Goal: Check status: Check status

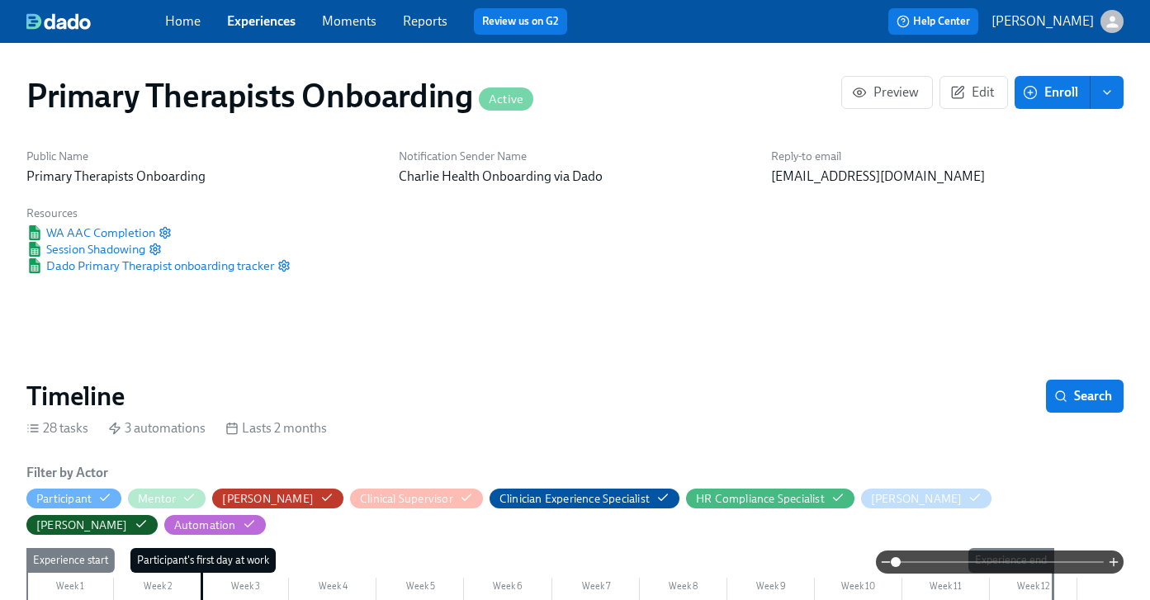
click at [274, 25] on link "Experiences" at bounding box center [261, 21] width 69 height 16
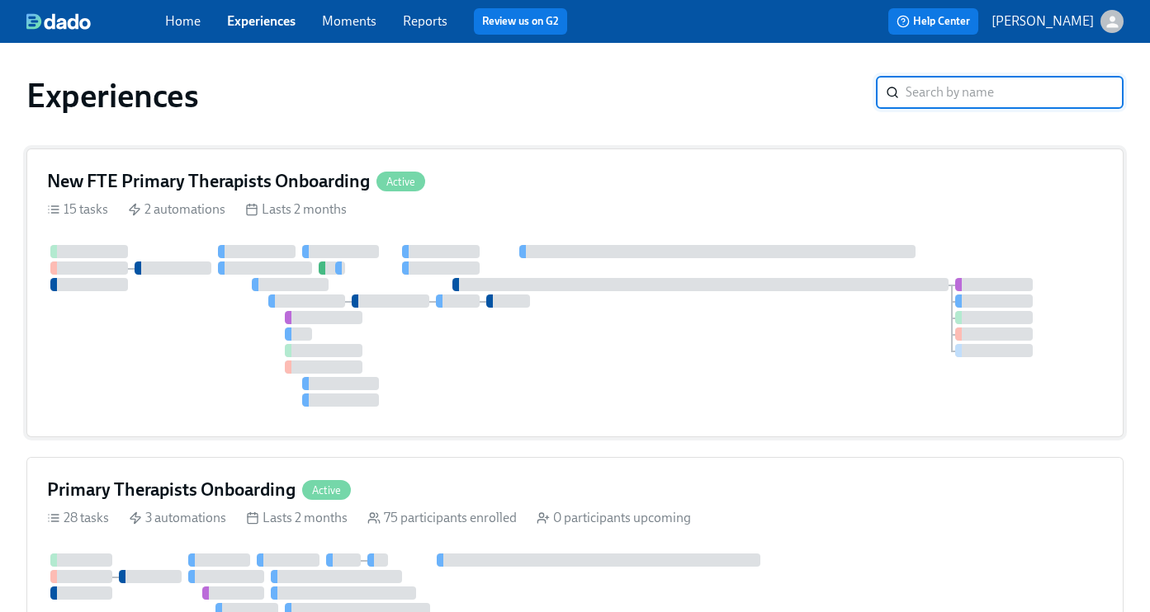
click at [278, 173] on h4 "New FTE Primary Therapists Onboarding" at bounding box center [208, 181] width 323 height 25
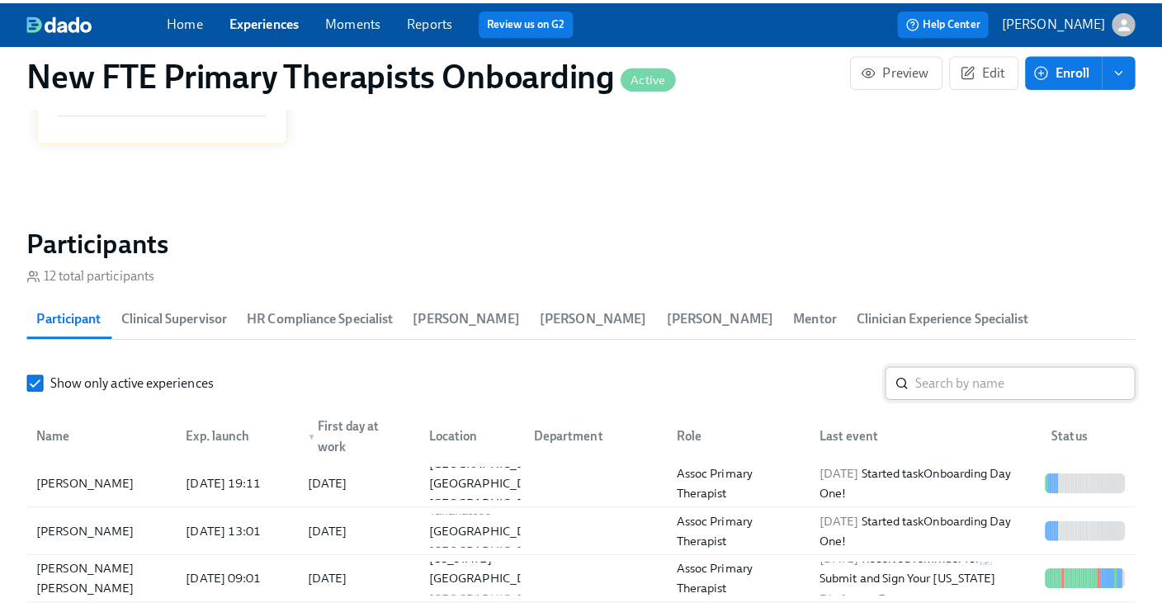
scroll to position [0, 2863]
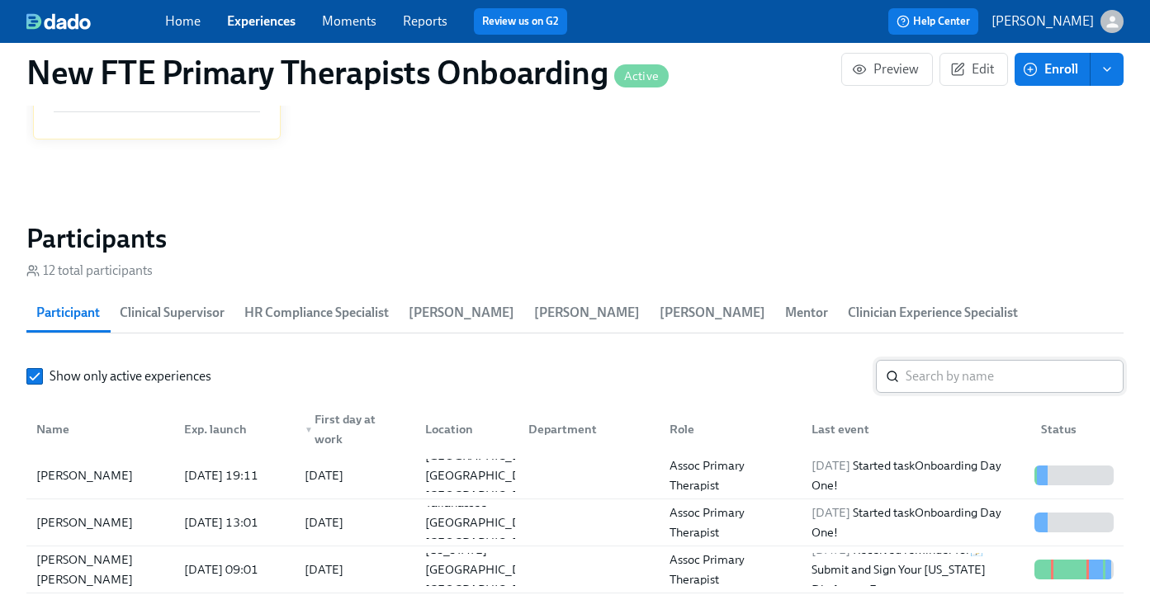
click at [1014, 375] on input "search" at bounding box center [1014, 376] width 218 height 33
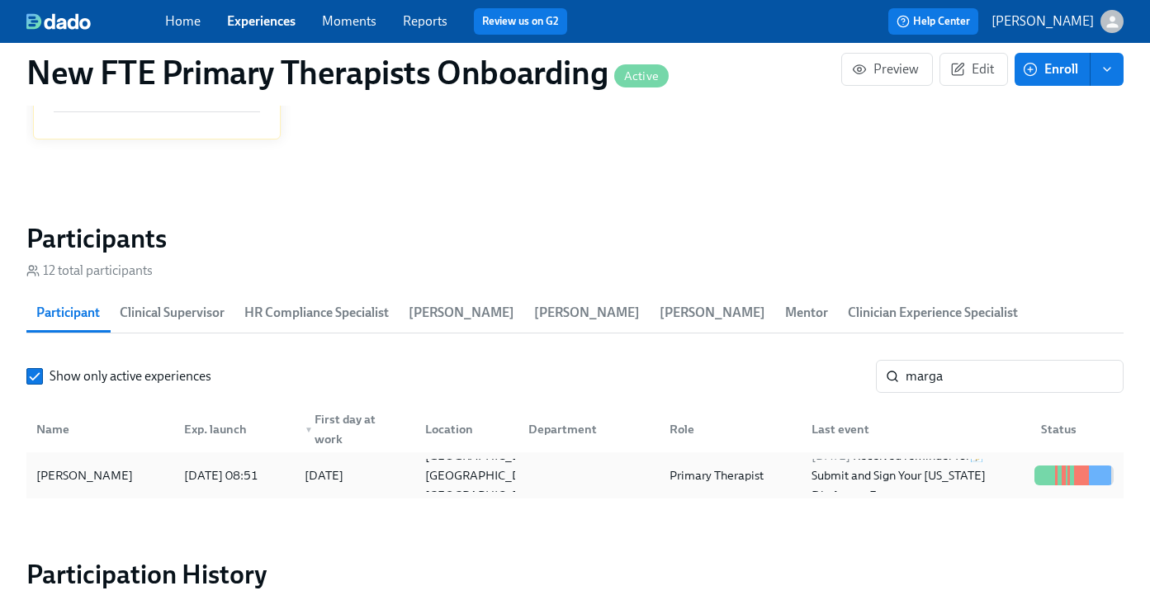
click at [108, 475] on div "[PERSON_NAME]" at bounding box center [85, 476] width 110 height 20
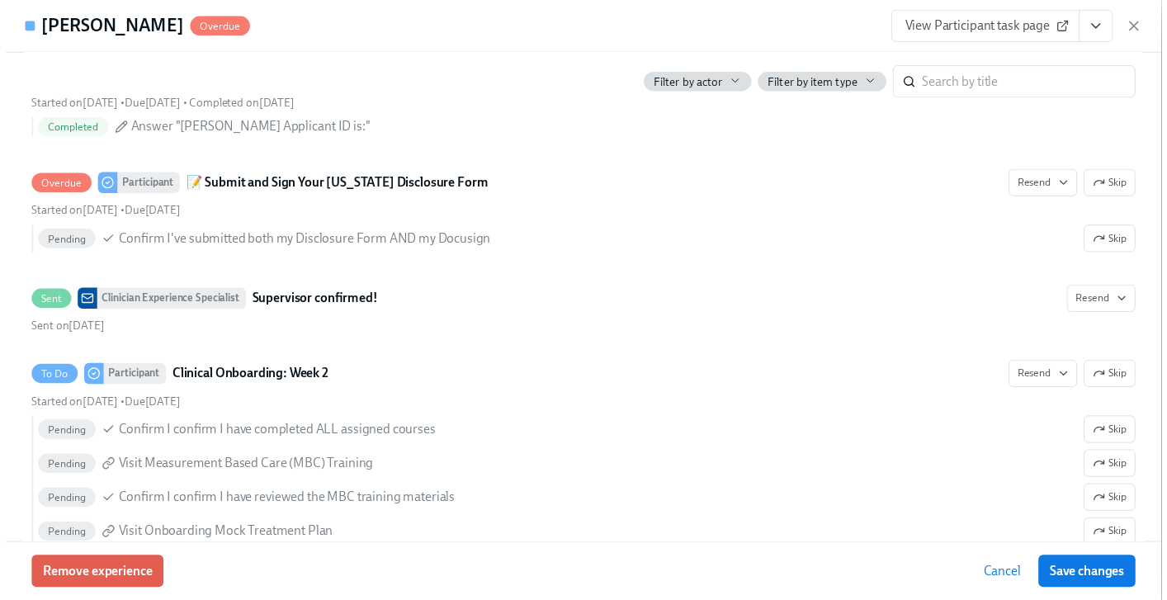
scroll to position [2948, 0]
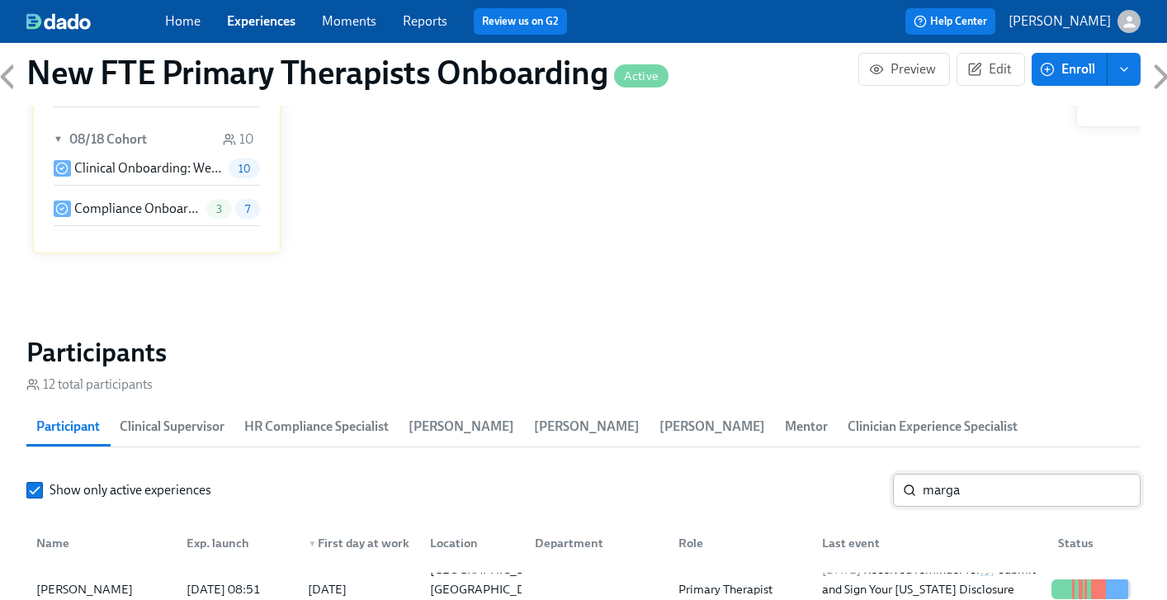
scroll to position [1251, 0]
click at [978, 475] on input "marga" at bounding box center [1032, 491] width 218 height 33
type input "m"
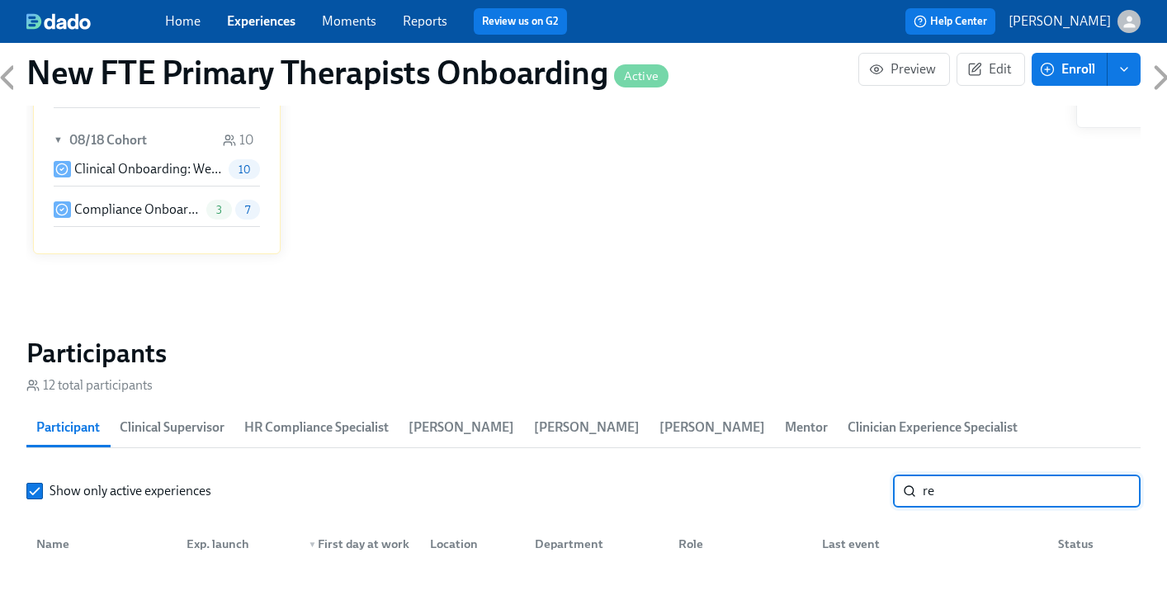
type input "r"
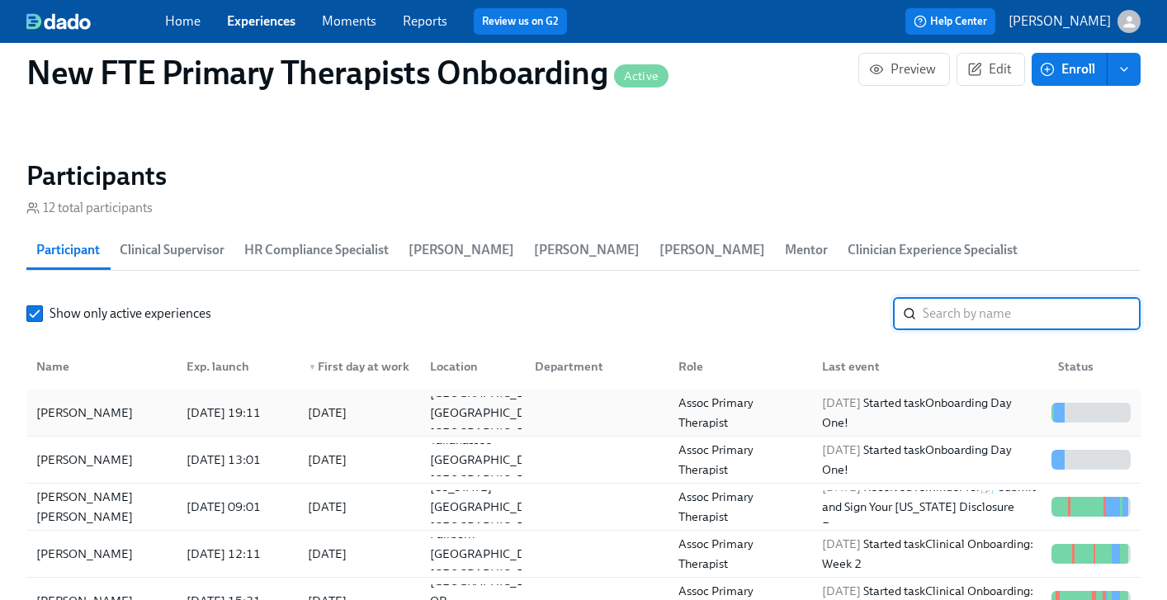
click at [102, 403] on div "[PERSON_NAME]" at bounding box center [85, 413] width 110 height 20
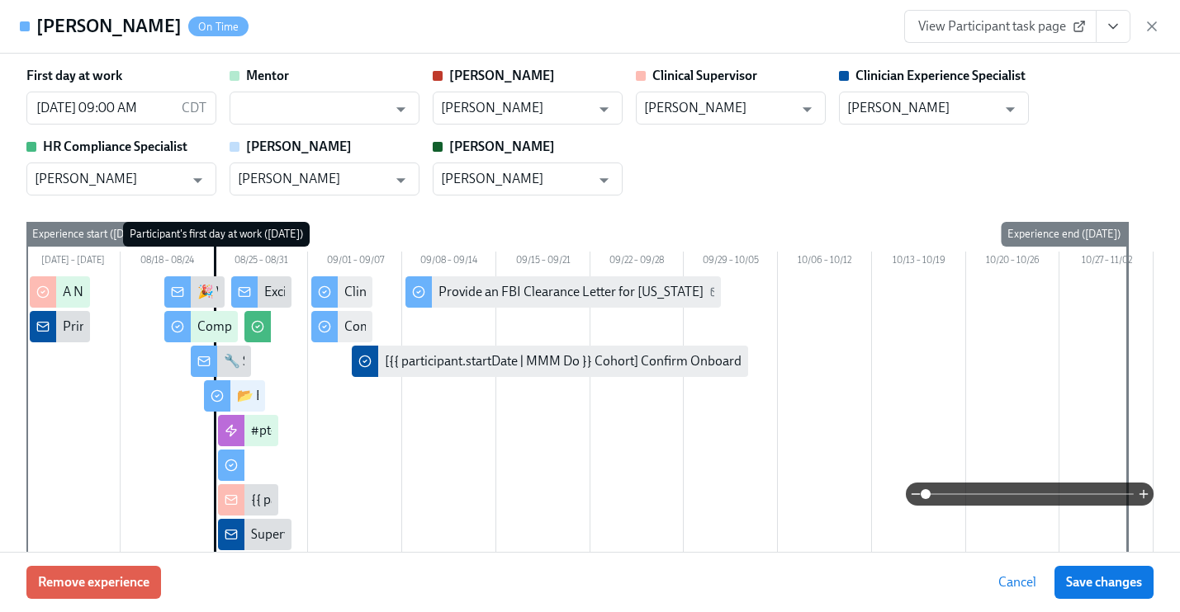
click at [1049, 28] on span "View Participant task page" at bounding box center [1000, 26] width 164 height 17
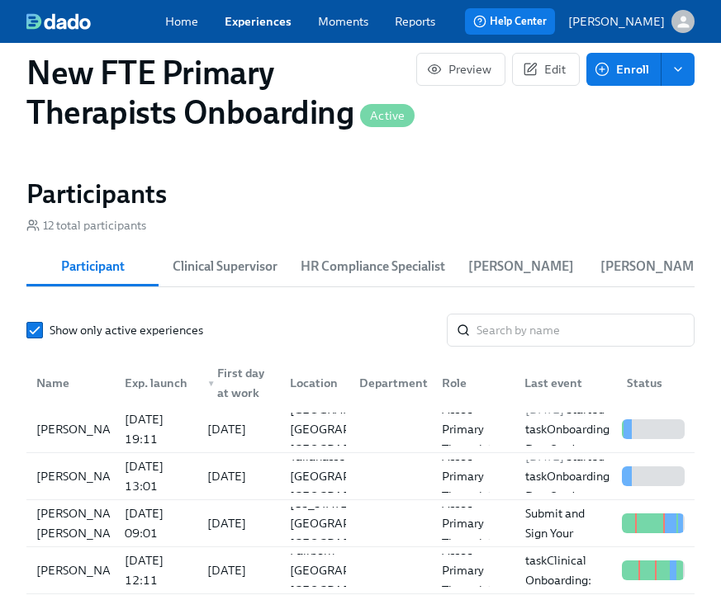
click at [267, 26] on link "Experiences" at bounding box center [258, 21] width 67 height 17
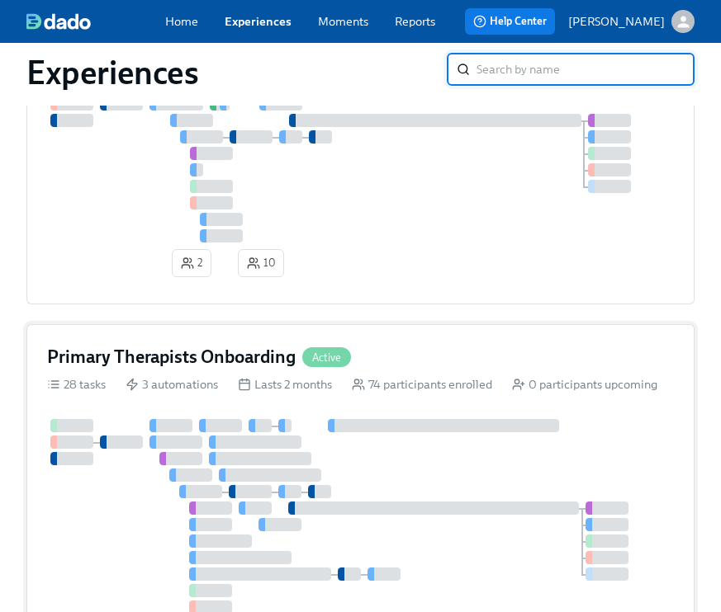
scroll to position [163, 0]
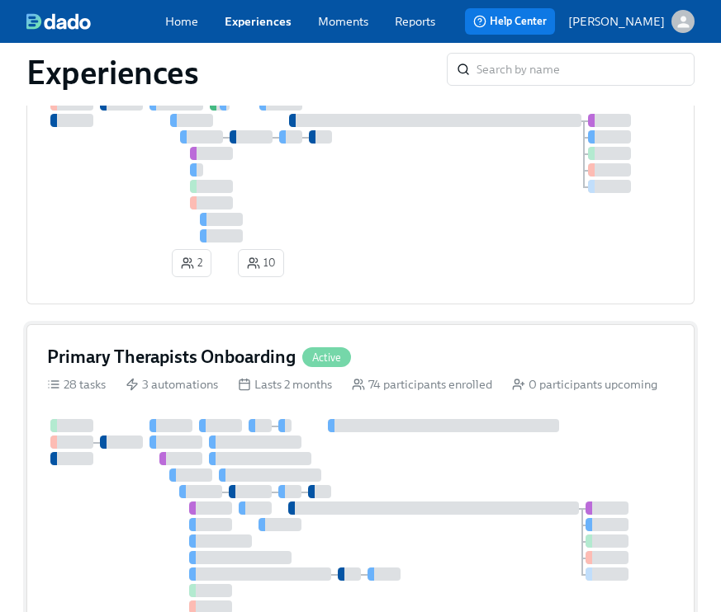
click at [260, 347] on h4 "Primary Therapists Onboarding" at bounding box center [171, 357] width 248 height 25
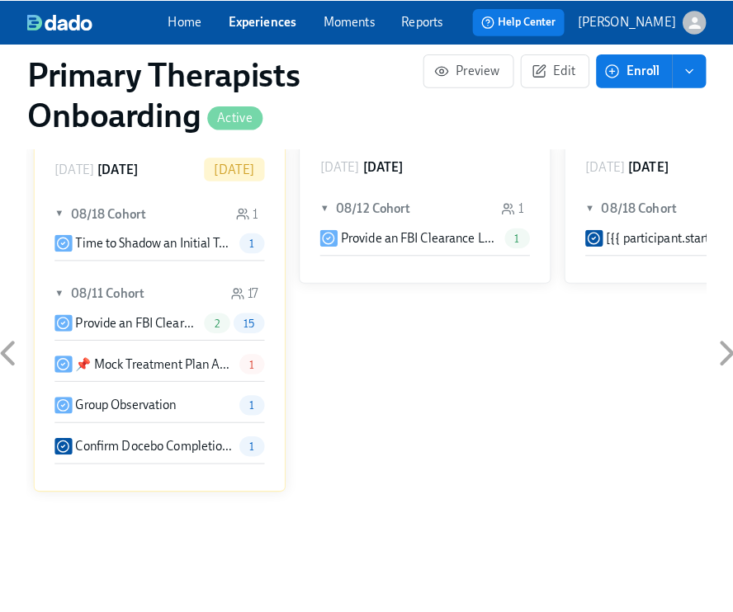
scroll to position [1637, 0]
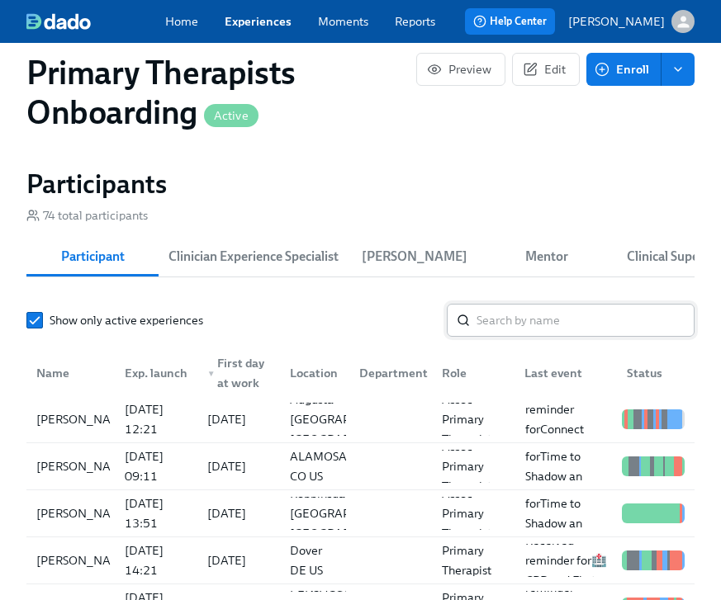
click at [553, 322] on input "search" at bounding box center [585, 320] width 218 height 33
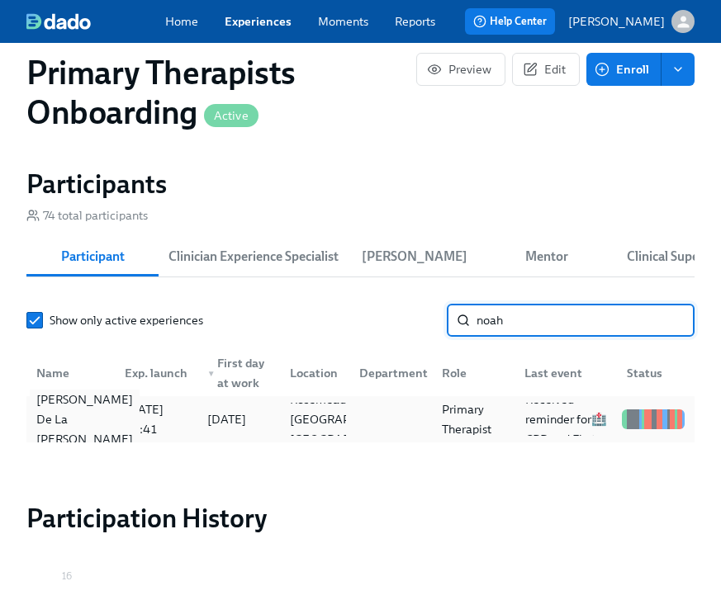
type input "noah"
click at [72, 429] on div "[PERSON_NAME] De La [PERSON_NAME]" at bounding box center [85, 419] width 110 height 59
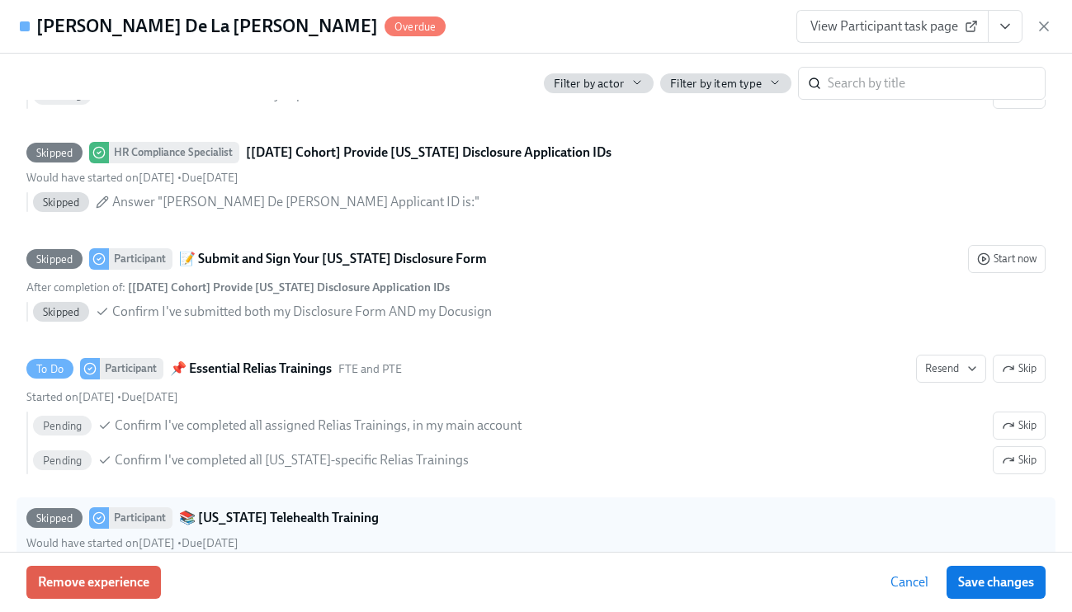
scroll to position [3074, 0]
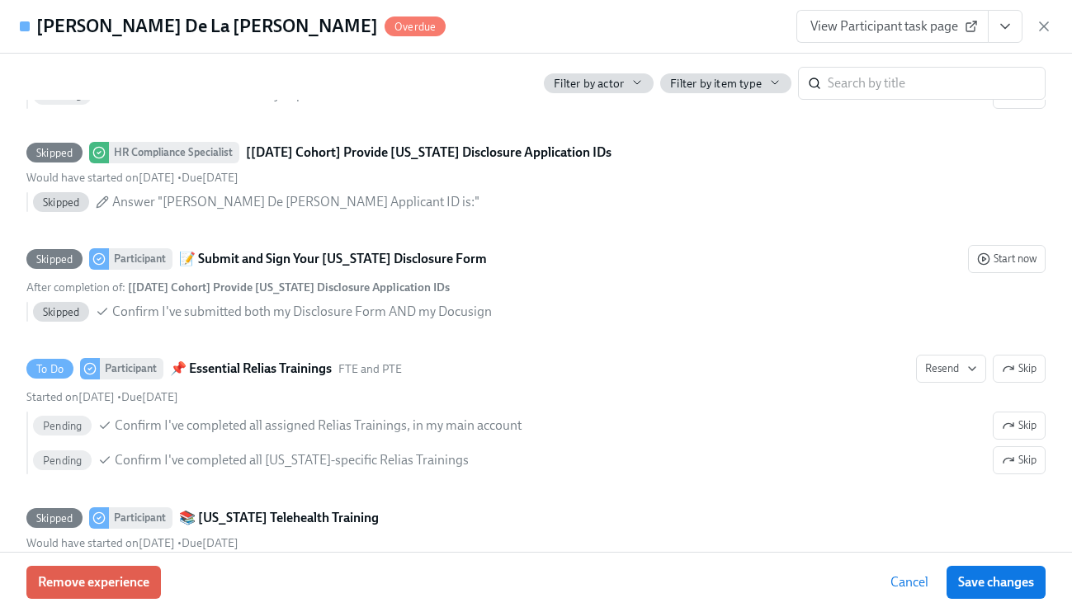
click at [900, 28] on span "View Participant task page" at bounding box center [893, 26] width 164 height 17
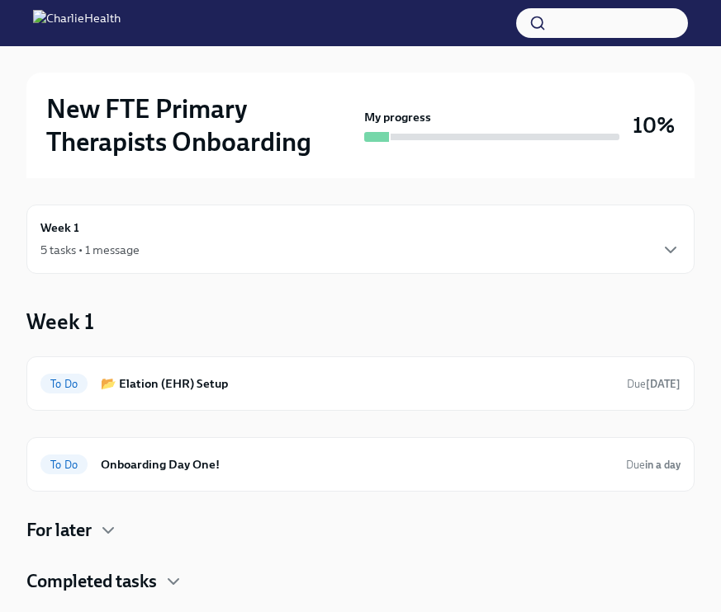
click at [588, 28] on button "button" at bounding box center [602, 23] width 172 height 30
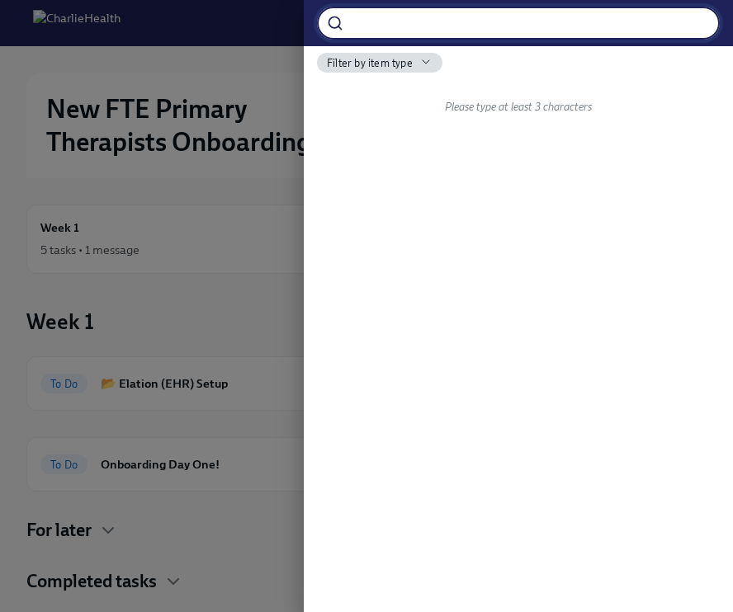
click at [274, 37] on div at bounding box center [366, 306] width 733 height 612
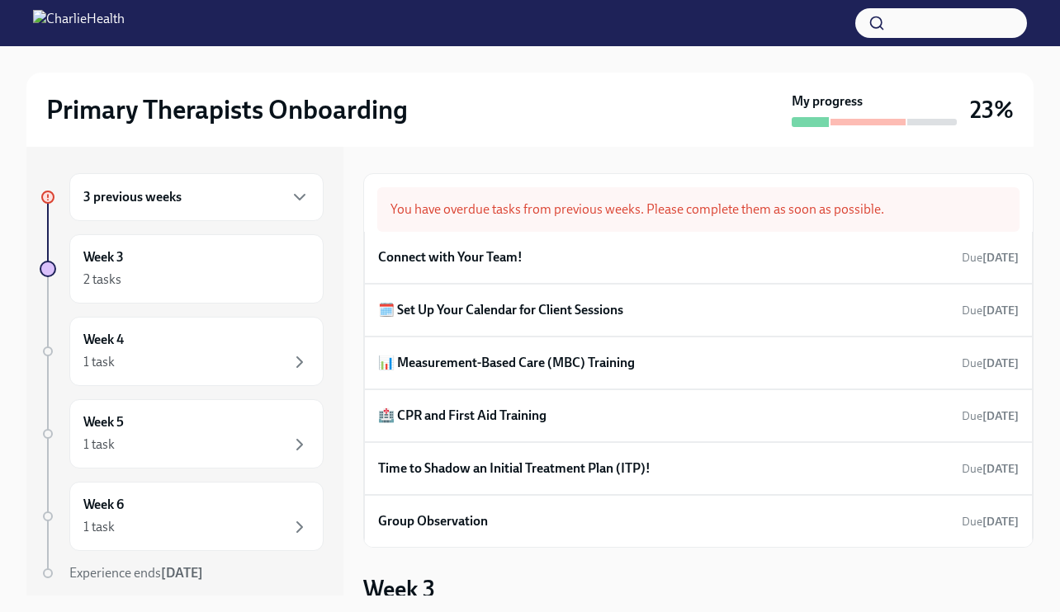
click at [220, 210] on div "3 previous weeks" at bounding box center [196, 197] width 254 height 48
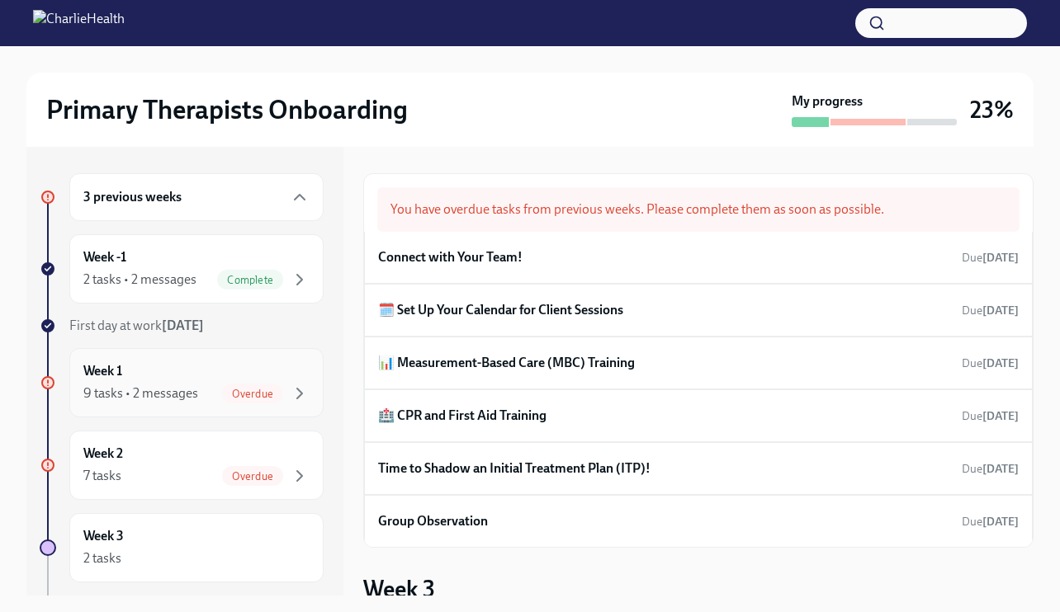
click at [197, 367] on div "Week 1 9 tasks • 2 messages Overdue" at bounding box center [196, 382] width 226 height 41
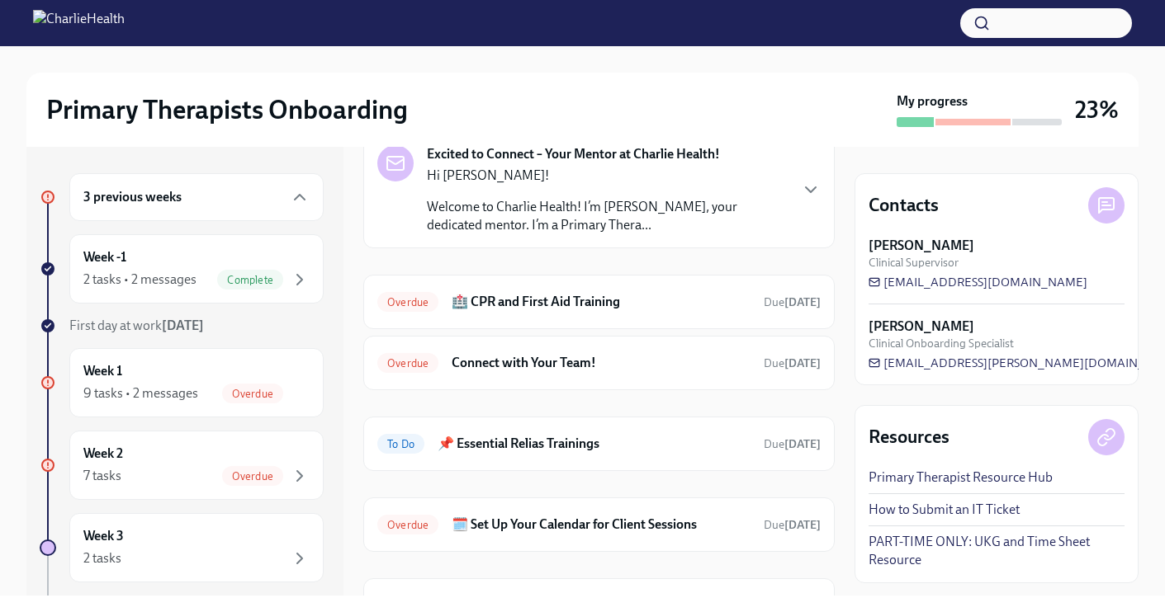
scroll to position [385, 0]
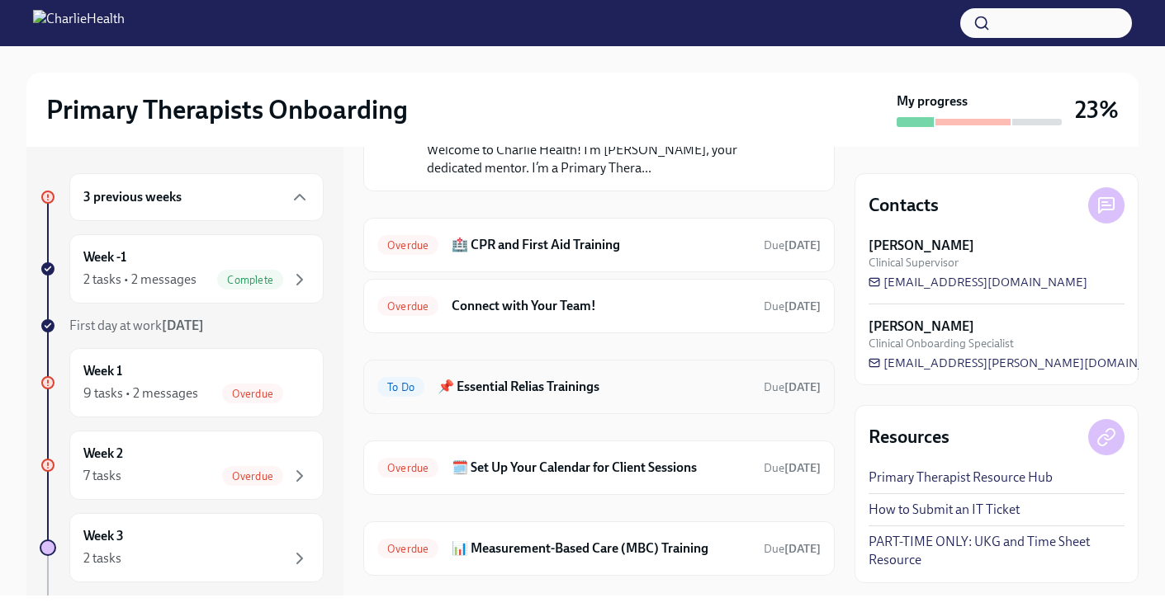
click at [527, 397] on div "To Do 📌 Essential Relias Trainings Due today" at bounding box center [598, 387] width 443 height 26
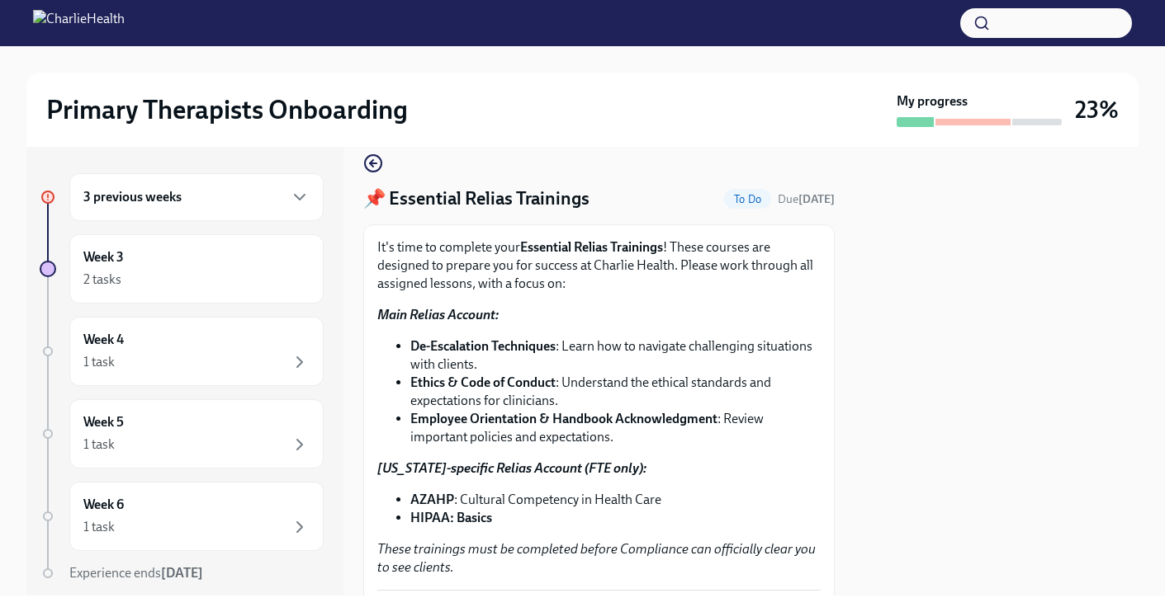
scroll to position [39, 0]
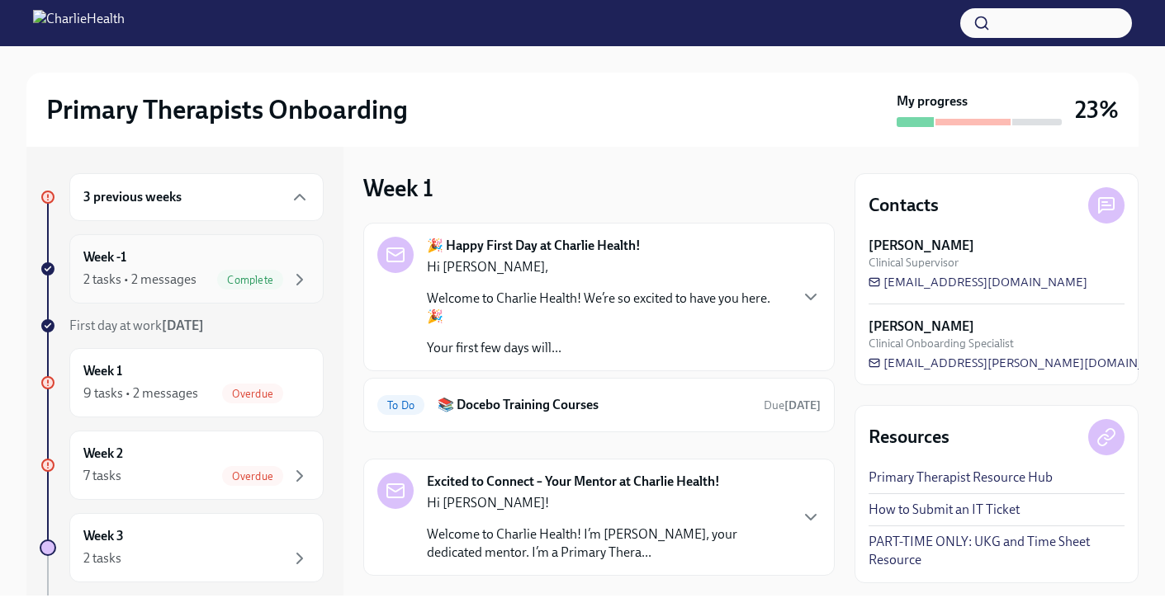
click at [178, 262] on div "Week -1 2 tasks • 2 messages Complete" at bounding box center [196, 268] width 226 height 41
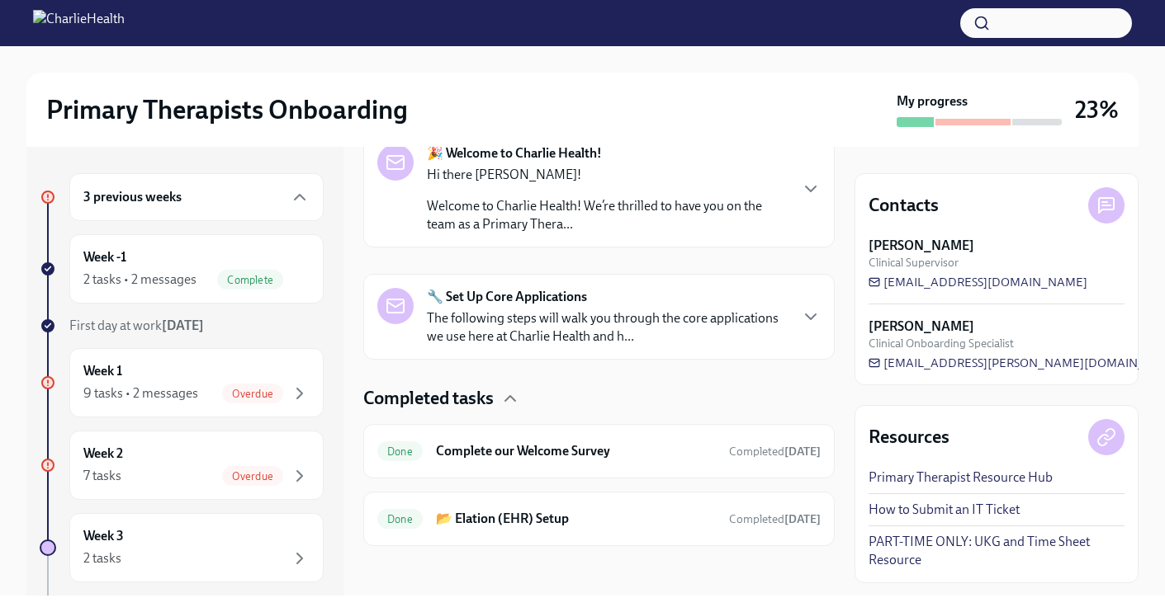
scroll to position [289, 0]
click at [220, 355] on div "Week 1 9 tasks • 2 messages Overdue" at bounding box center [196, 382] width 254 height 69
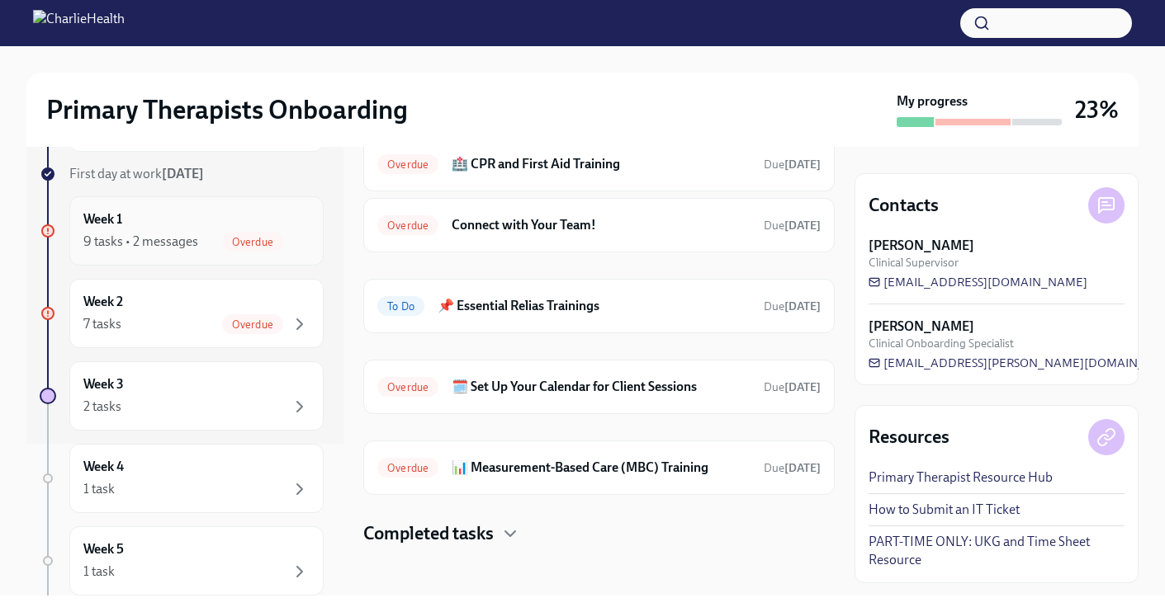
scroll to position [150, 0]
click at [173, 335] on div "7 tasks Overdue" at bounding box center [196, 326] width 226 height 20
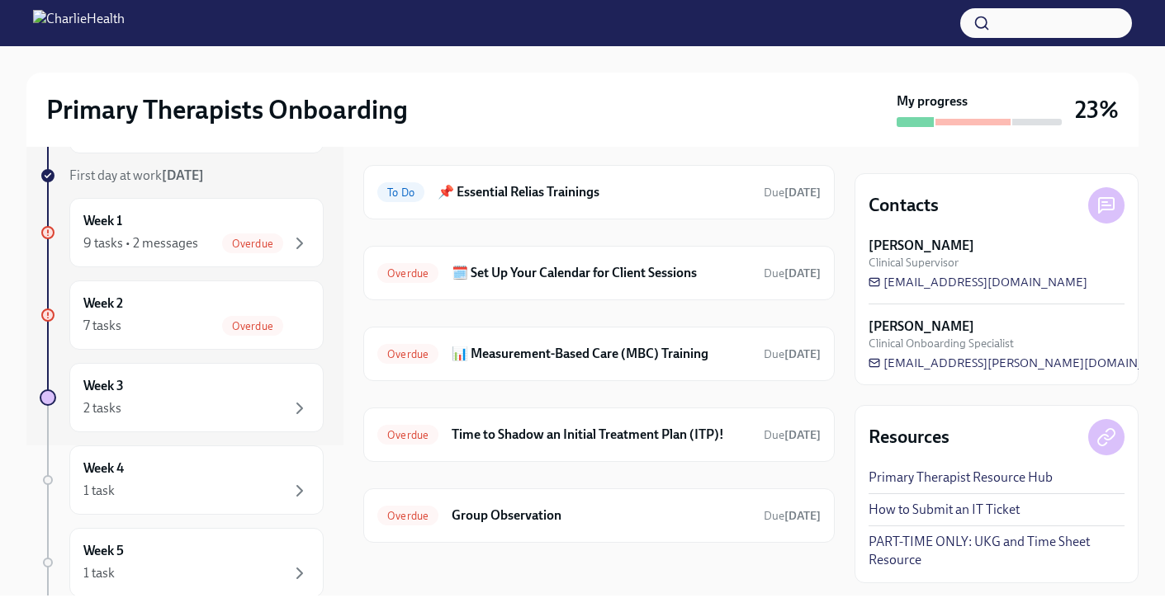
scroll to position [236, 0]
